Goal: Task Accomplishment & Management: Use online tool/utility

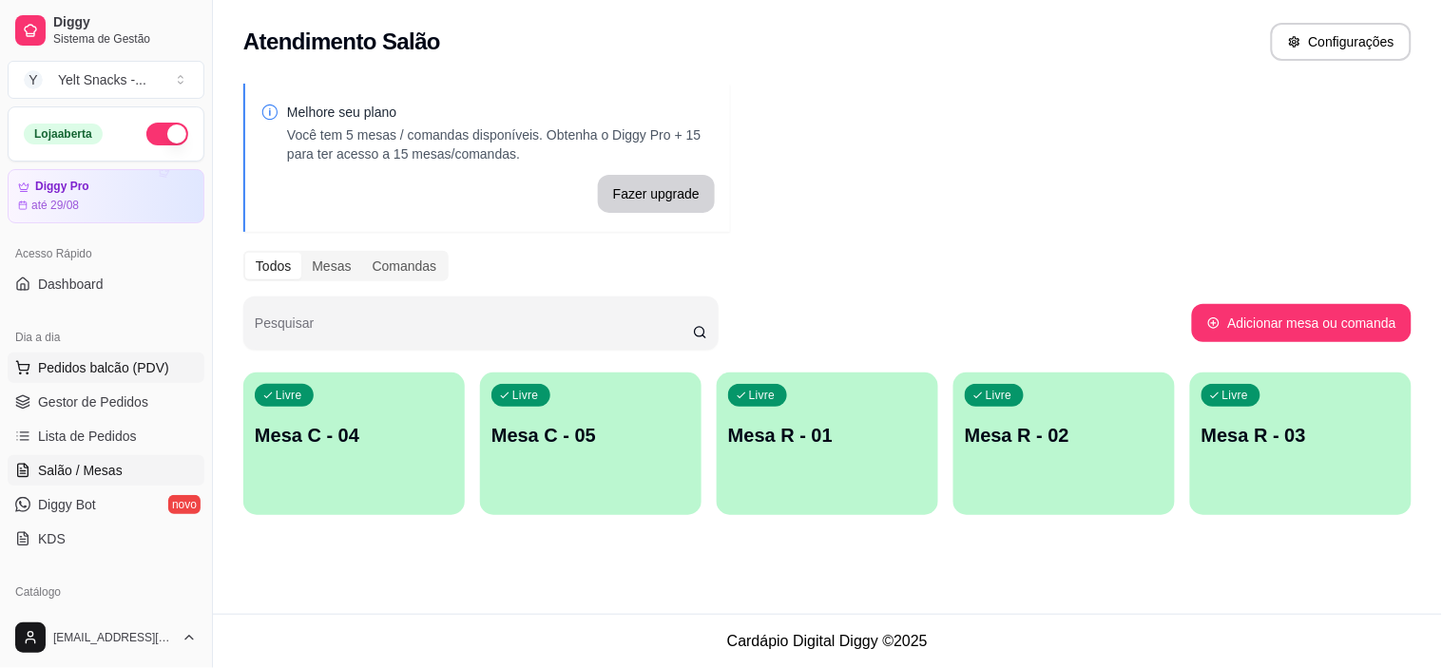
drag, startPoint x: 0, startPoint y: 0, endPoint x: 67, endPoint y: 359, distance: 365.5
click at [67, 359] on span "Pedidos balcão (PDV)" at bounding box center [103, 367] width 131 height 19
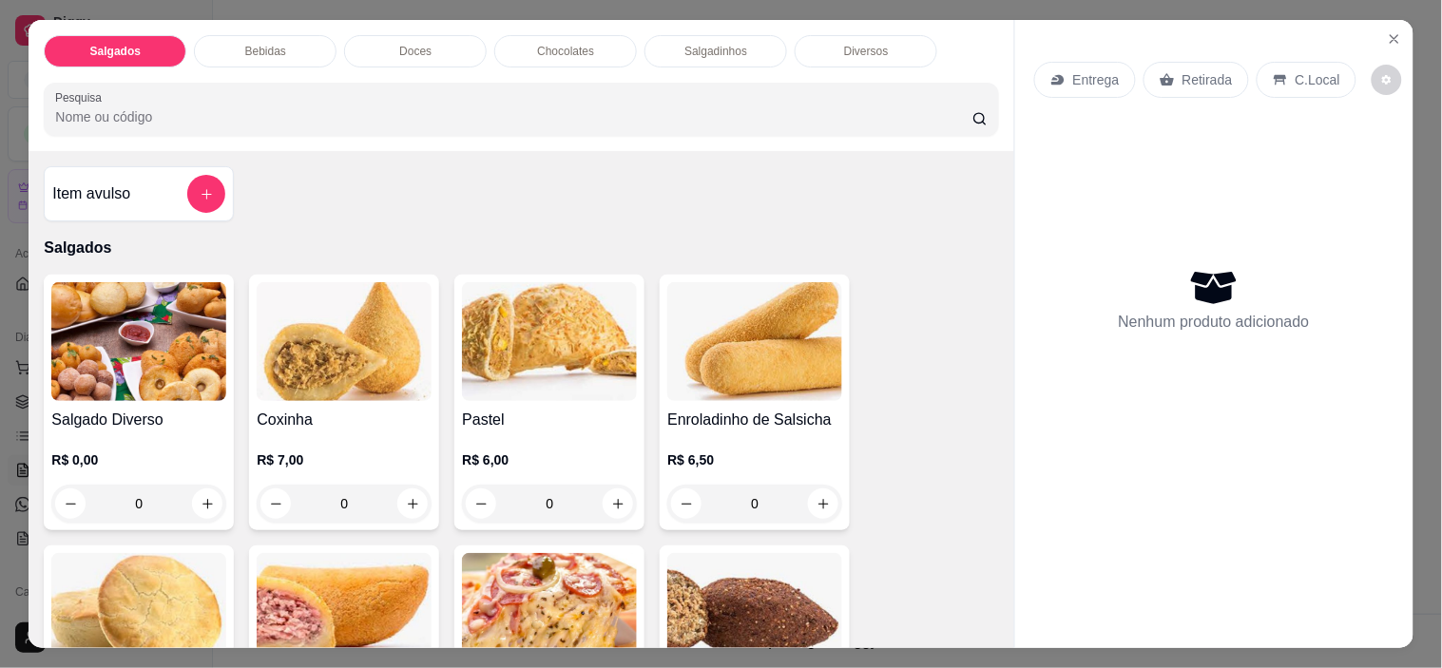
click at [1295, 70] on p "C.Local" at bounding box center [1317, 79] width 45 height 19
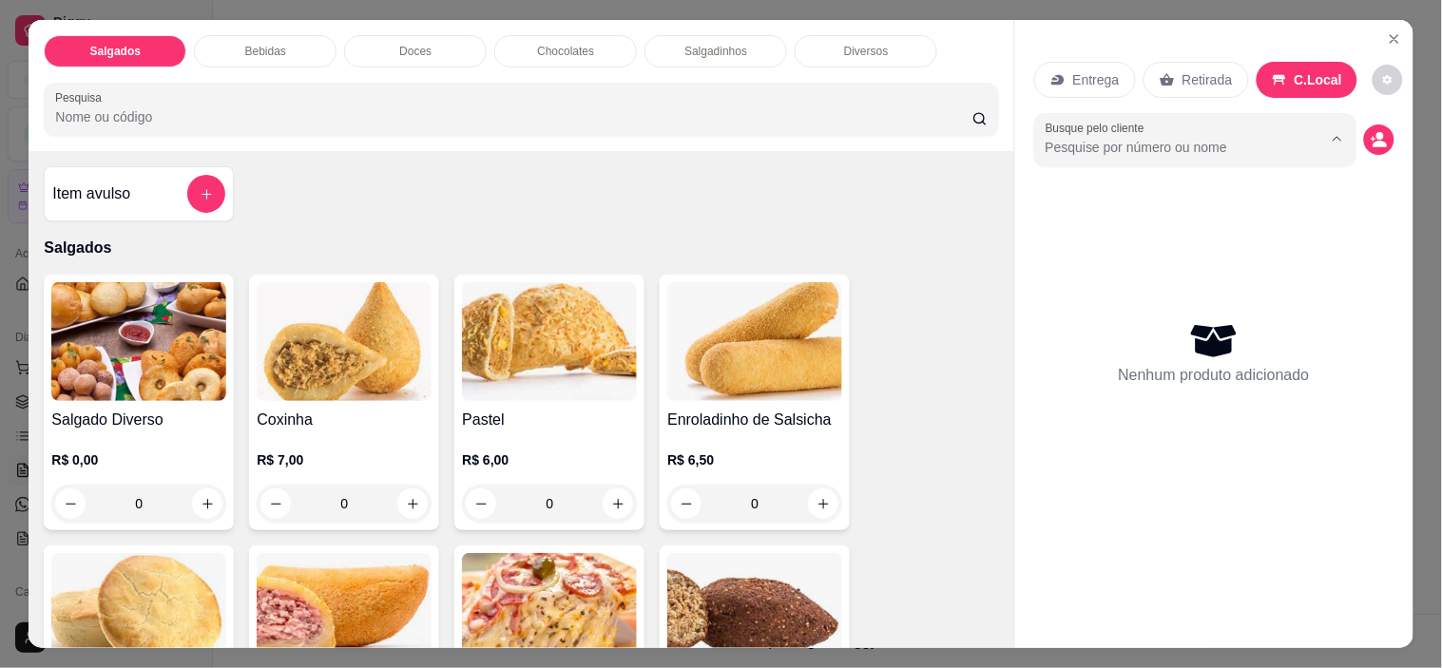
click at [1139, 141] on input "Busque pelo cliente" at bounding box center [1168, 147] width 246 height 19
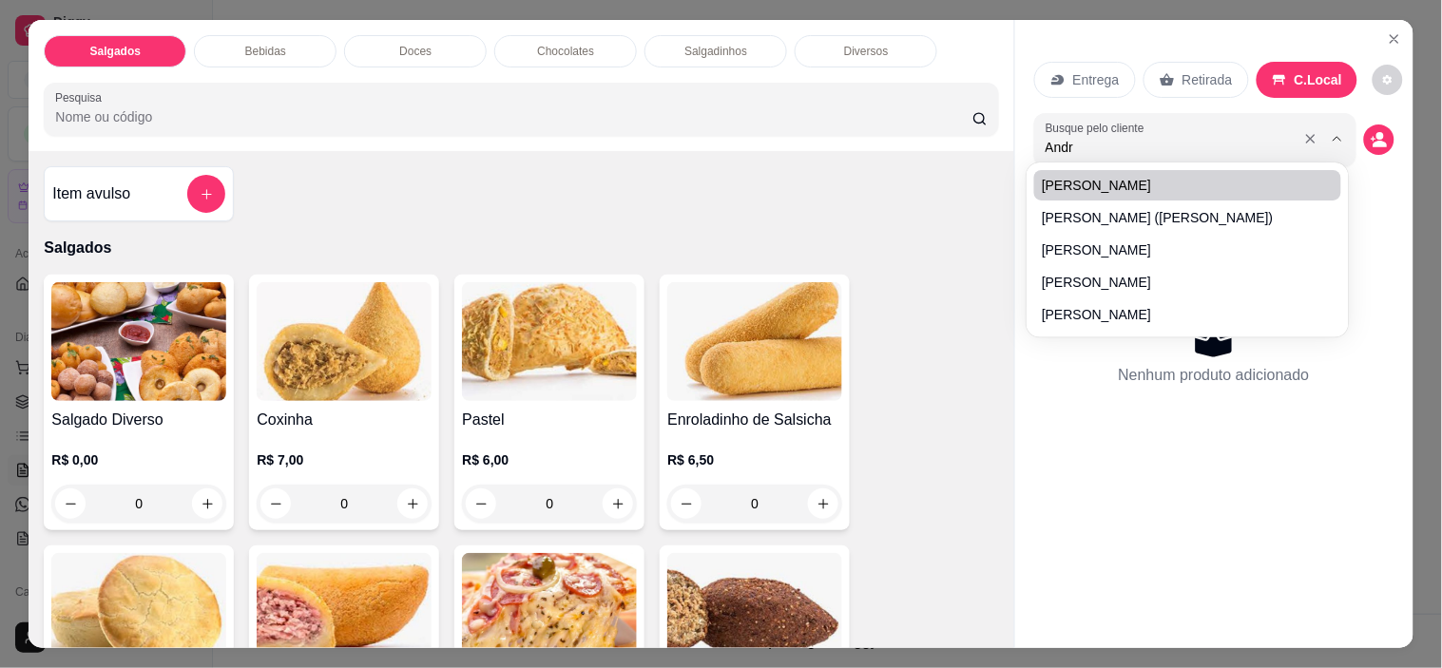
type input "[PERSON_NAME]"
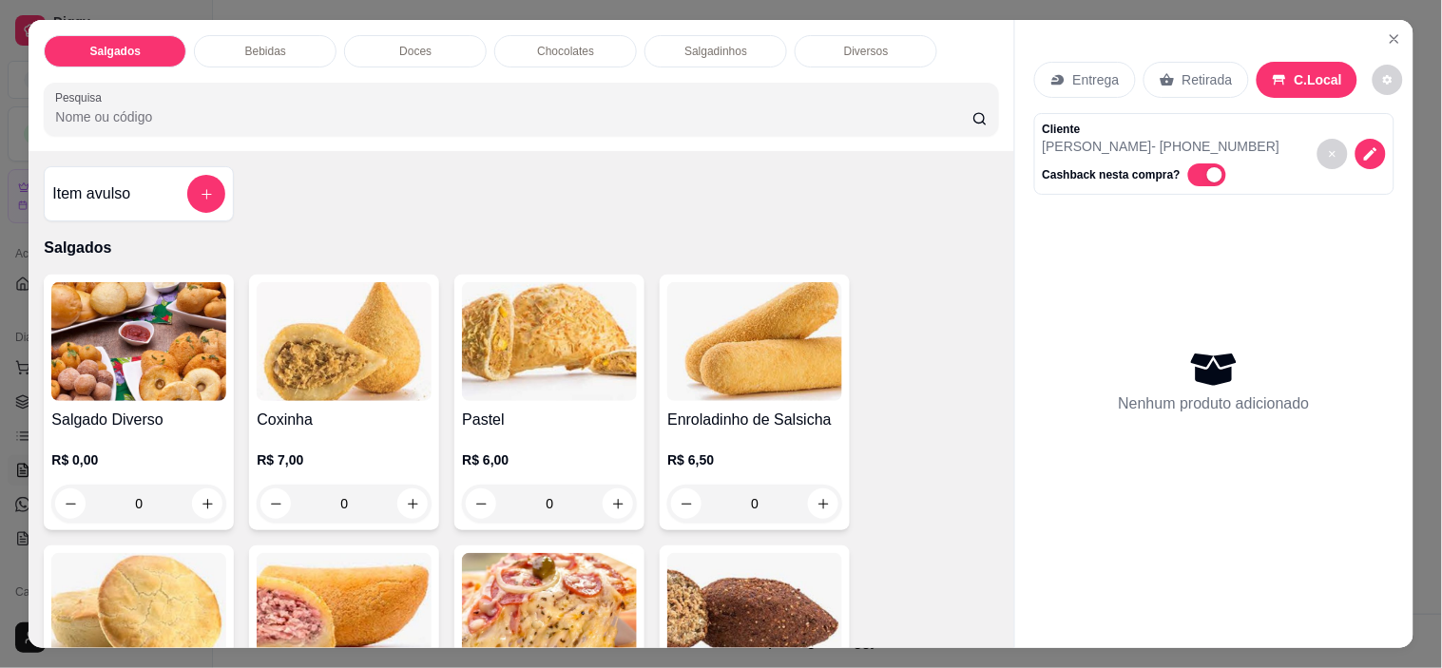
click at [478, 107] on input "Pesquisa" at bounding box center [513, 116] width 917 height 19
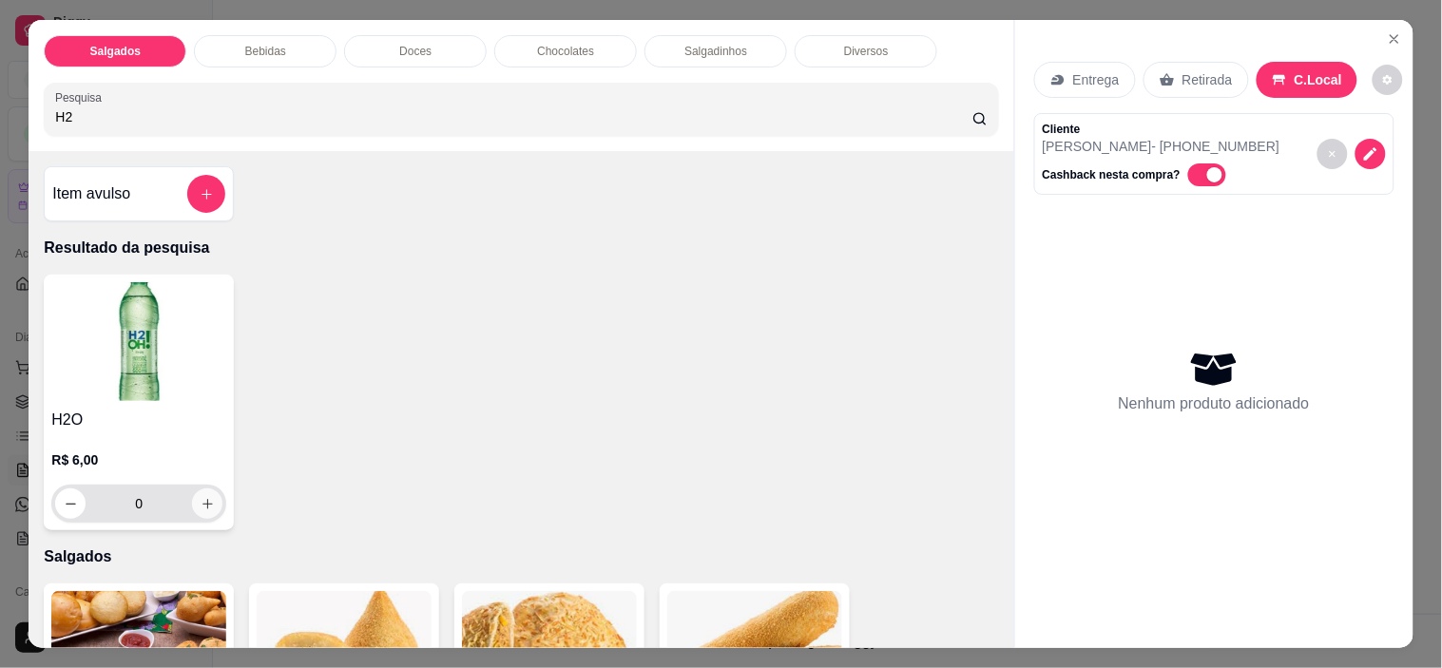
type input "H2"
click at [201, 498] on icon "increase-product-quantity" at bounding box center [208, 504] width 14 height 14
type input "1"
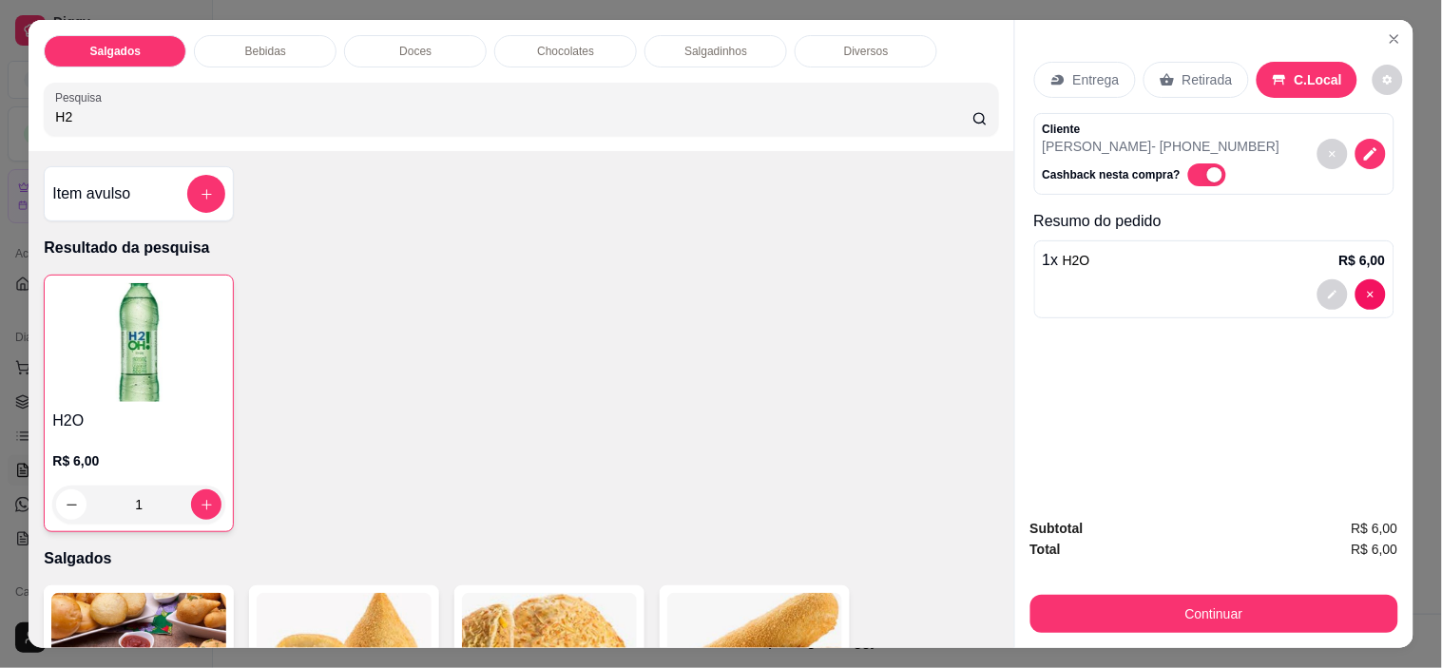
click at [194, 109] on input "H2" at bounding box center [513, 116] width 917 height 19
type input "H"
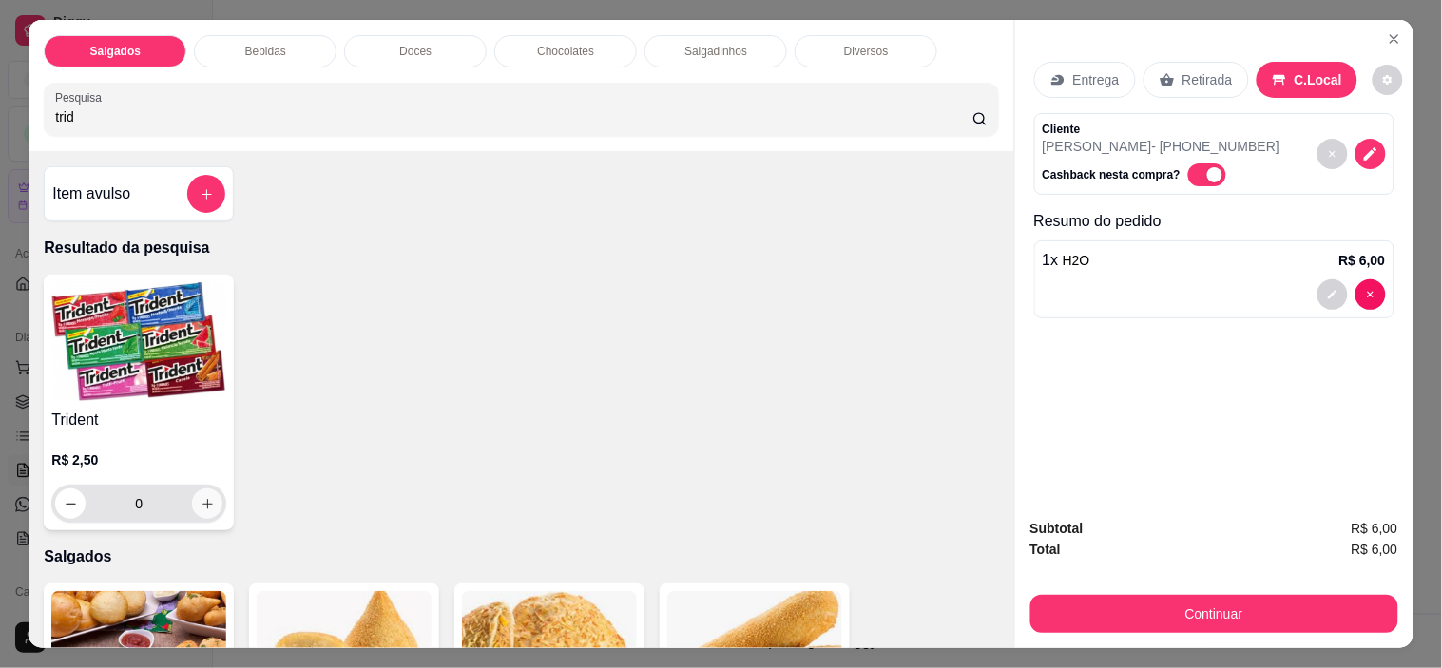
type input "trid"
click at [204, 498] on icon "increase-product-quantity" at bounding box center [208, 504] width 14 height 14
type input "1"
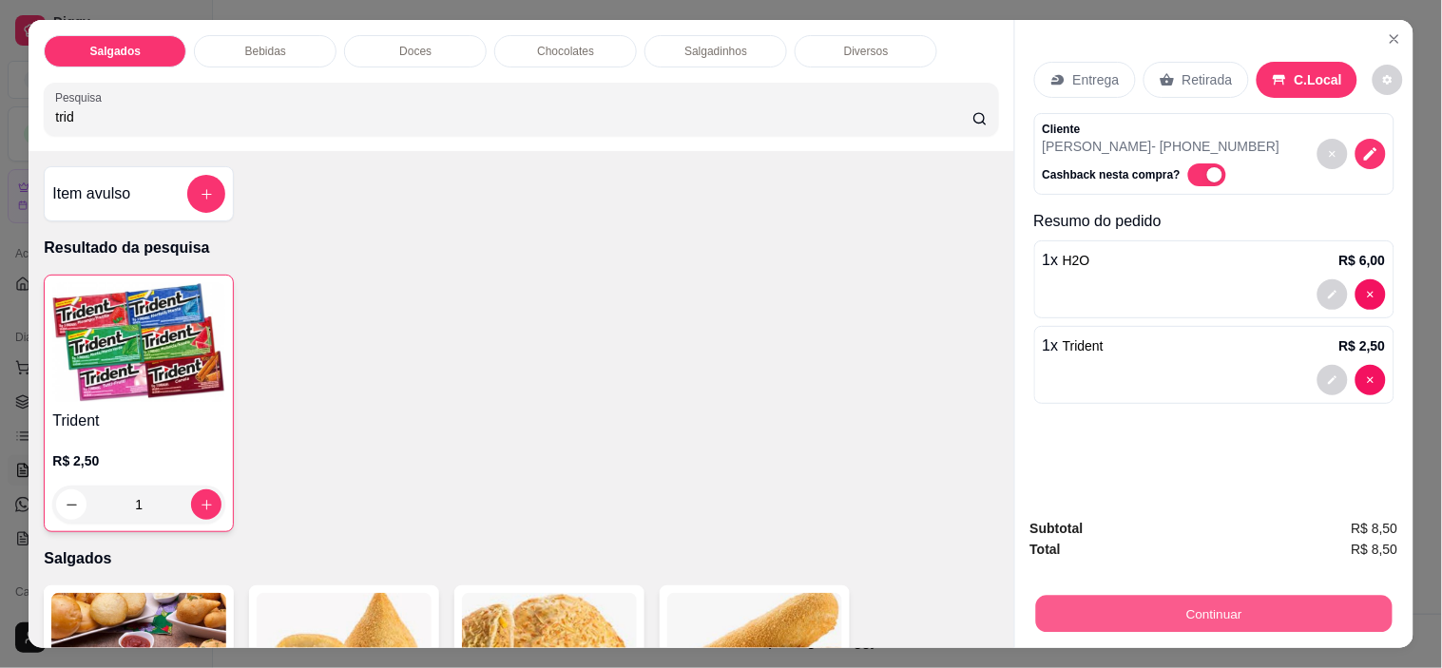
click at [1162, 596] on button "Continuar" at bounding box center [1213, 614] width 356 height 37
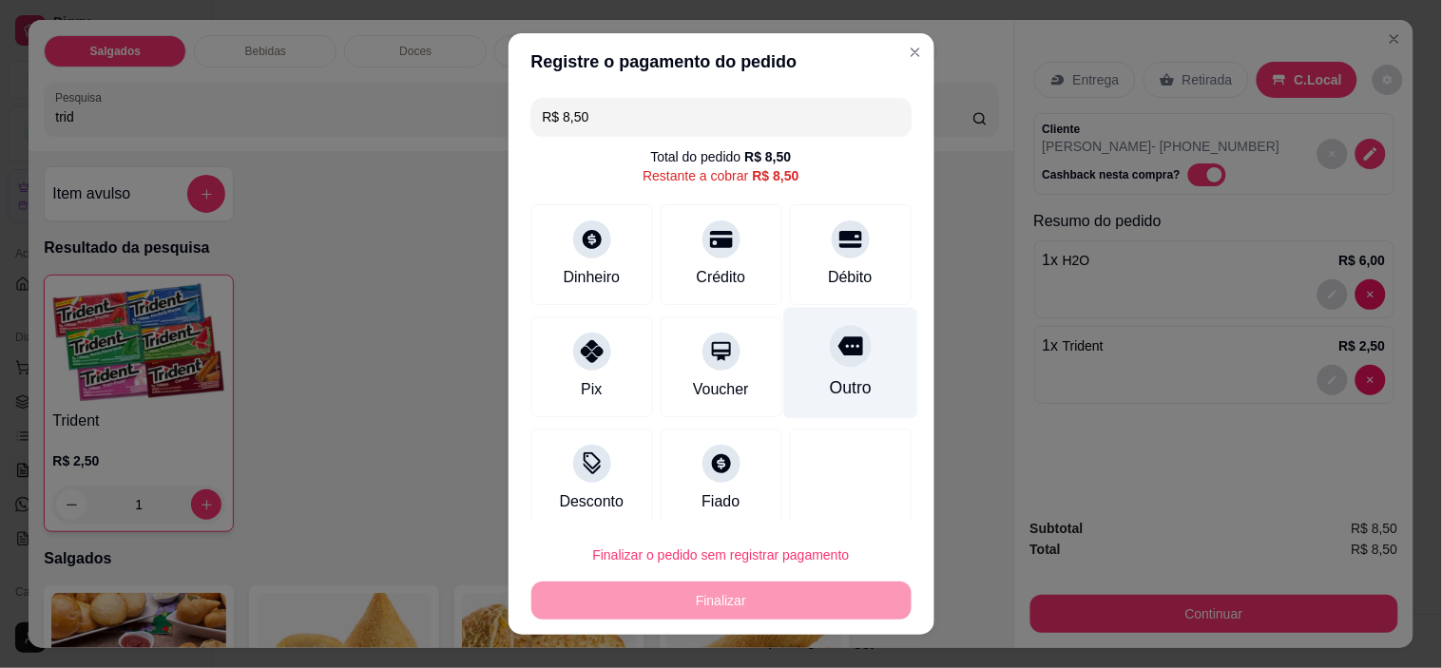
click at [846, 355] on div "Outro" at bounding box center [850, 363] width 134 height 111
type input "R$ 0,00"
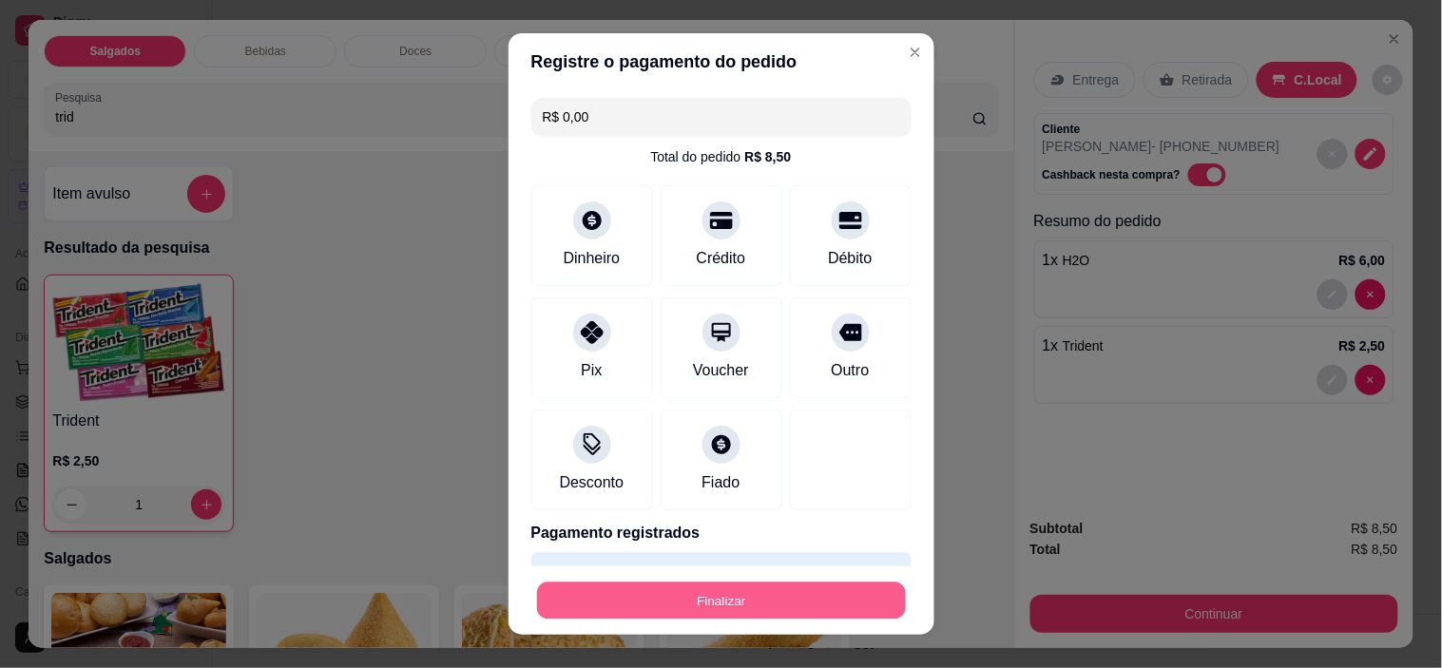
click at [722, 592] on button "Finalizar" at bounding box center [721, 600] width 369 height 37
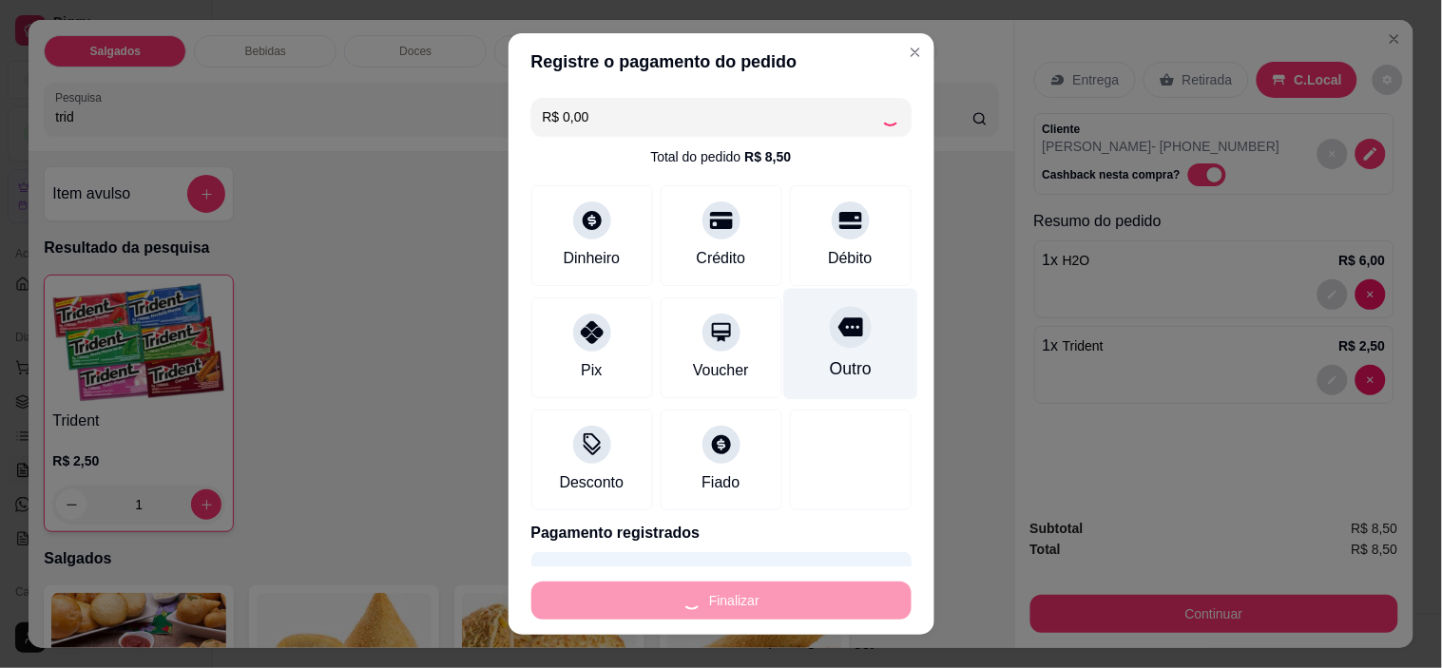
type input "0"
type input "-R$ 8,50"
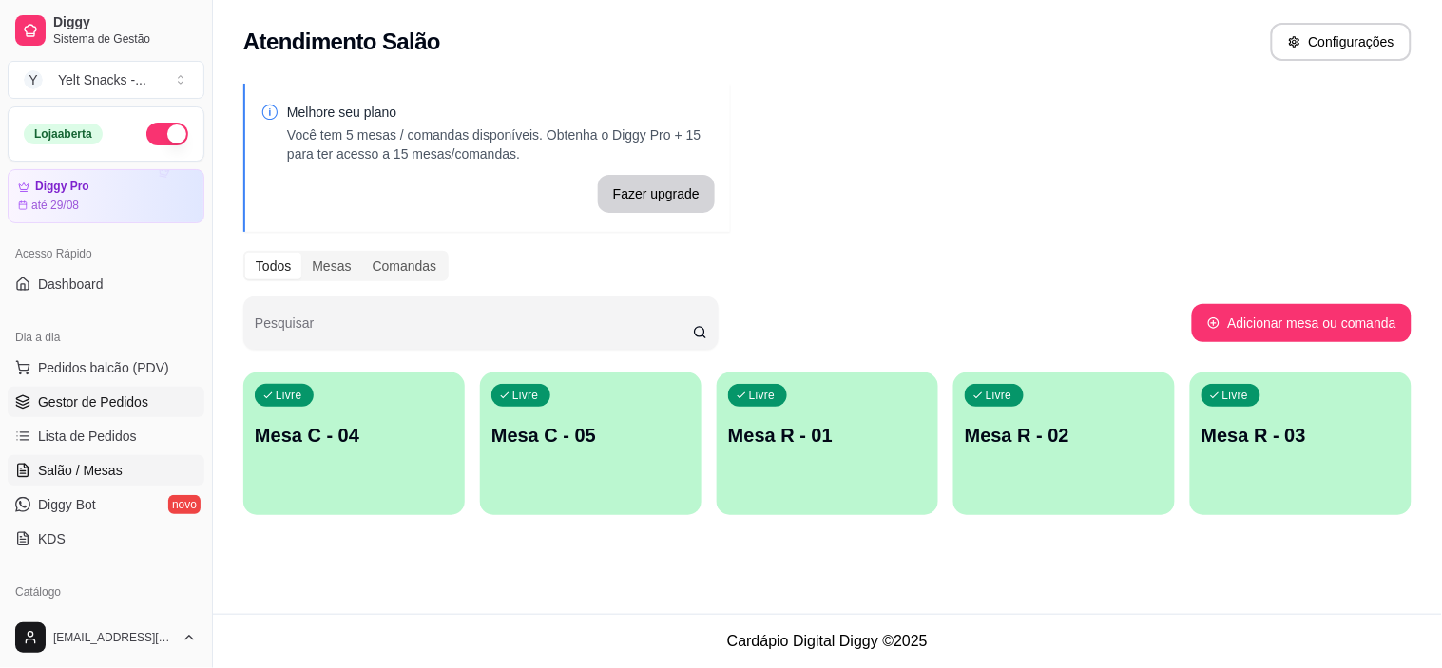
click at [125, 400] on span "Gestor de Pedidos" at bounding box center [93, 401] width 110 height 19
